Goal: Task Accomplishment & Management: Manage account settings

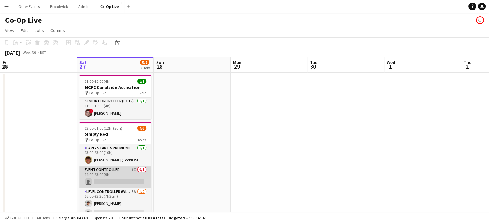
click at [116, 173] on app-card-role "Event Controller 1I 0/1 14:00-23:00 (9h) single-neutral-actions" at bounding box center [115, 177] width 72 height 22
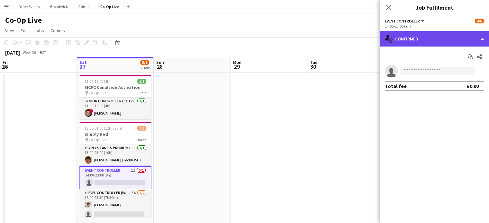
click at [418, 39] on div "single-neutral-actions-check-2 Confirmed" at bounding box center [433, 38] width 109 height 15
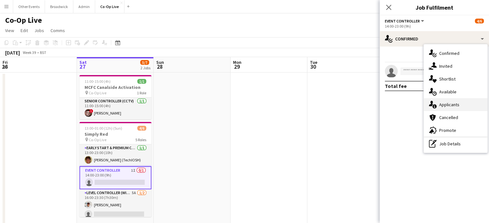
click at [450, 104] on span "Applicants" at bounding box center [449, 105] width 20 height 6
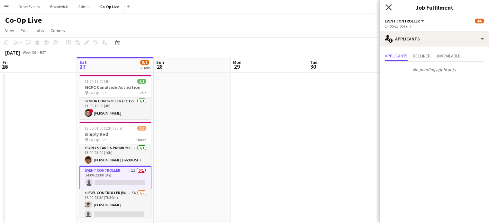
click at [387, 10] on icon "Close pop-in" at bounding box center [388, 7] width 6 height 6
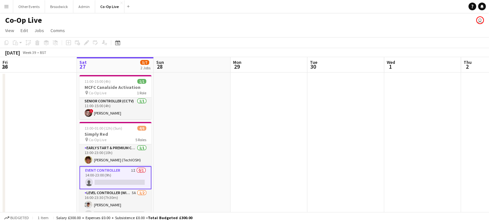
click at [387, 10] on app-navbar "Menu Boards Boards Boards All jobs Status Workforce Workforce My Workforce Recr…" at bounding box center [244, 6] width 489 height 13
